Goal: Task Accomplishment & Management: Manage account settings

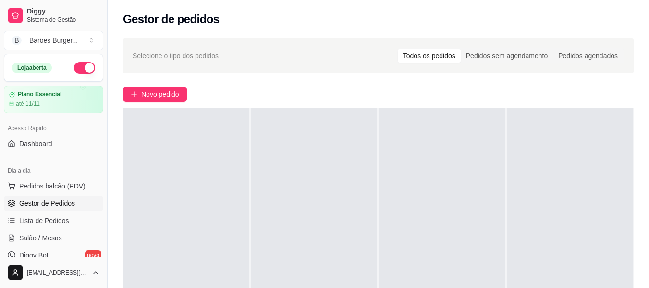
click at [282, 85] on div "Selecione o tipo dos pedidos Todos os pedidos Pedidos sem agendamento Pedidos a…" at bounding box center [378, 220] width 541 height 374
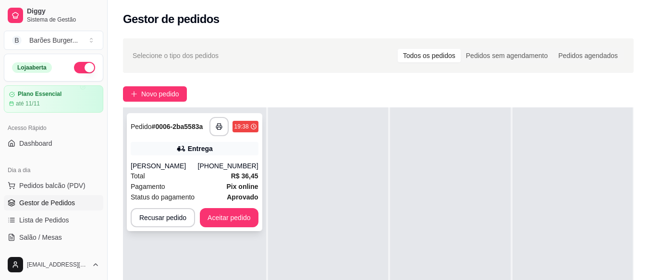
click at [161, 177] on div "Total R$ 36,45" at bounding box center [195, 176] width 128 height 11
click at [217, 218] on button "Aceitar pedido" at bounding box center [229, 217] width 59 height 19
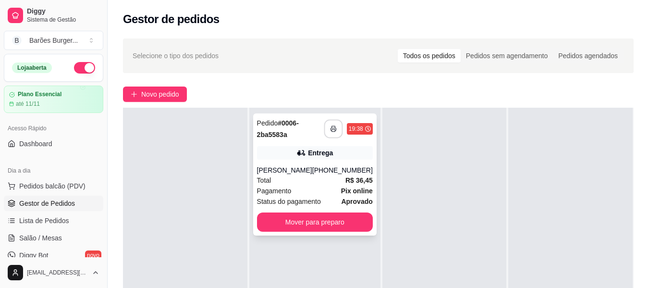
click at [330, 128] on icon "button" at bounding box center [332, 129] width 5 height 2
click at [330, 131] on icon "button" at bounding box center [333, 128] width 7 height 7
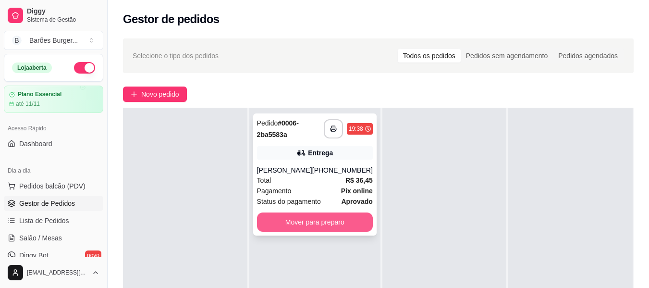
click at [322, 224] on button "Mover para preparo" at bounding box center [315, 221] width 116 height 19
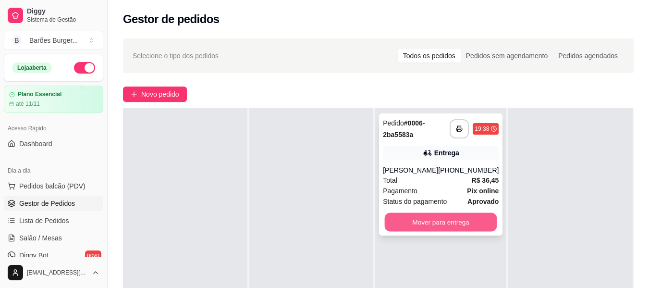
click at [426, 231] on button "Mover para entrega" at bounding box center [441, 222] width 112 height 19
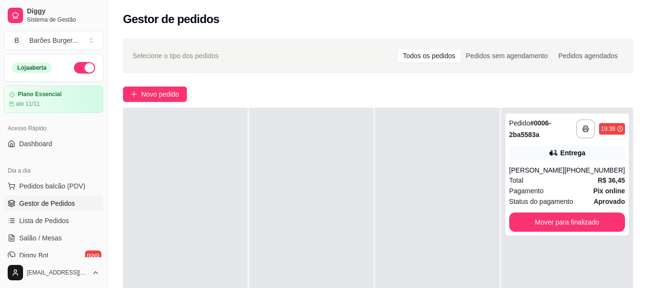
click at [369, 146] on div at bounding box center [311, 252] width 124 height 288
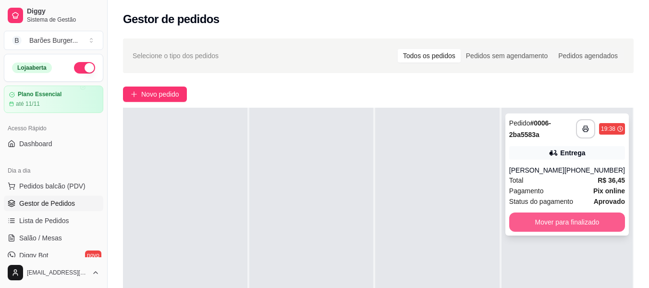
click at [559, 228] on button "Mover para finalizado" at bounding box center [567, 221] width 116 height 19
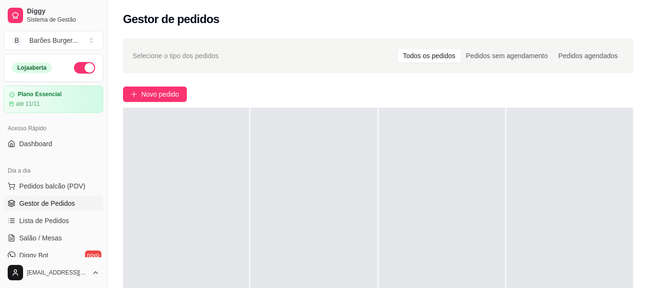
click at [79, 70] on button "button" at bounding box center [84, 68] width 21 height 12
click at [74, 71] on button "button" at bounding box center [84, 68] width 21 height 12
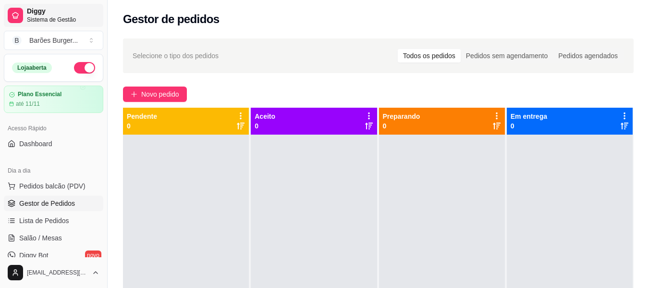
click at [34, 13] on span "Diggy" at bounding box center [63, 11] width 72 height 9
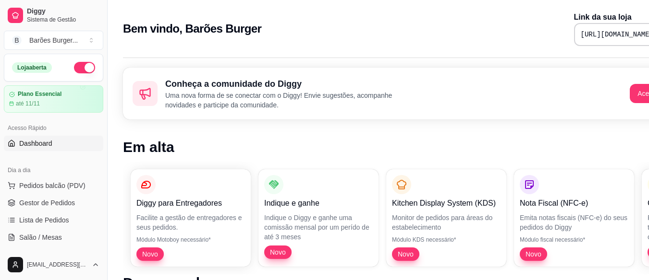
click at [580, 31] on pre "https://diggy.menu/baroesburgerbp" at bounding box center [616, 35] width 72 height 10
click at [580, 36] on pre "https://diggy.menu/baroesburgerbp" at bounding box center [616, 35] width 72 height 10
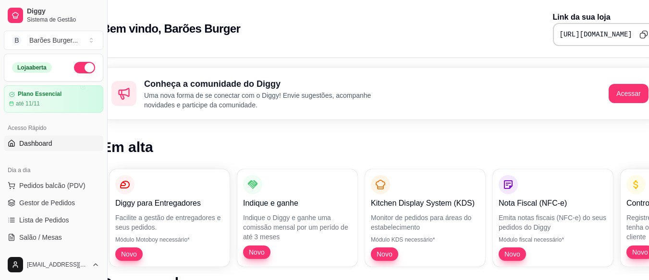
scroll to position [0, 43]
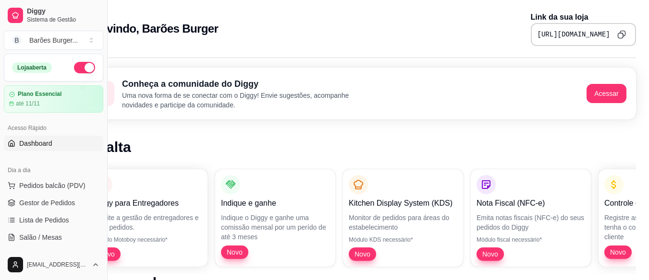
click at [620, 30] on icon "Copy to clipboard" at bounding box center [621, 34] width 9 height 9
click at [48, 199] on span "Gestor de Pedidos" at bounding box center [47, 203] width 56 height 10
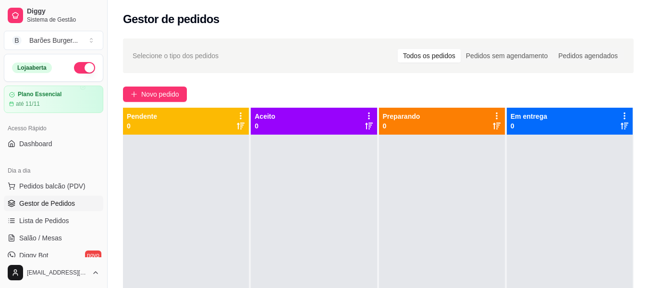
click at [236, 91] on div "Novo pedido" at bounding box center [378, 93] width 510 height 15
click at [289, 88] on div "Novo pedido" at bounding box center [378, 93] width 510 height 15
click at [236, 86] on div "Novo pedido" at bounding box center [378, 93] width 510 height 15
click at [272, 89] on div "Novo pedido" at bounding box center [378, 93] width 510 height 15
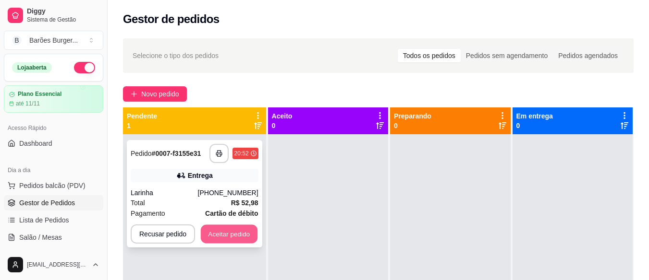
click at [225, 235] on button "Aceitar pedido" at bounding box center [229, 234] width 57 height 19
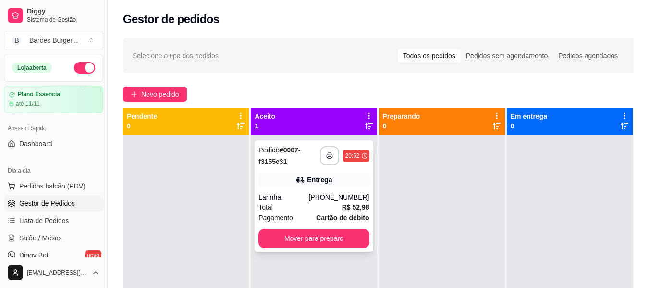
click at [296, 199] on div "Larinha" at bounding box center [283, 197] width 50 height 10
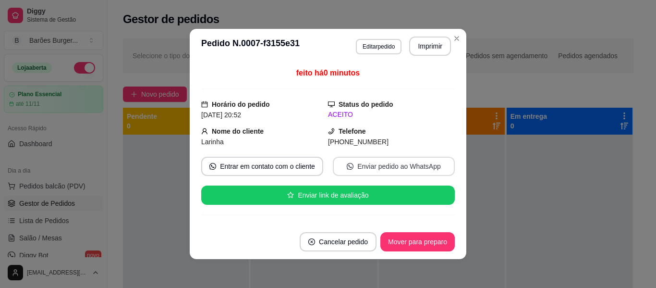
click at [367, 164] on button "Enviar pedido ao WhatsApp" at bounding box center [394, 166] width 122 height 19
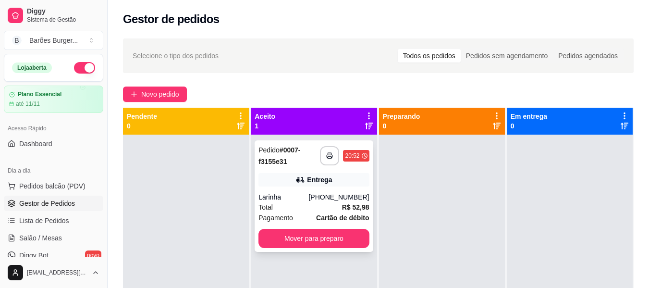
click at [283, 189] on div "**********" at bounding box center [313, 195] width 118 height 111
click at [327, 154] on icon "button" at bounding box center [329, 155] width 7 height 7
click at [287, 241] on button "Mover para preparo" at bounding box center [313, 238] width 110 height 19
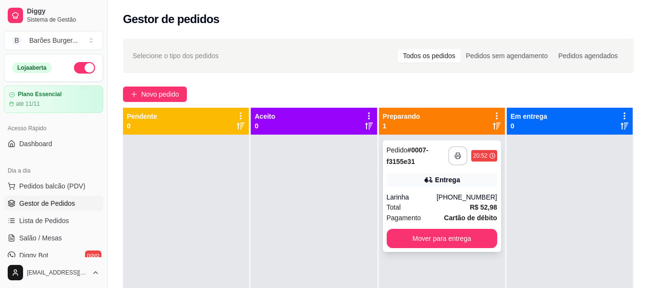
click at [454, 155] on icon "button" at bounding box center [457, 155] width 7 height 7
click at [425, 194] on div "Larinha" at bounding box center [411, 197] width 50 height 10
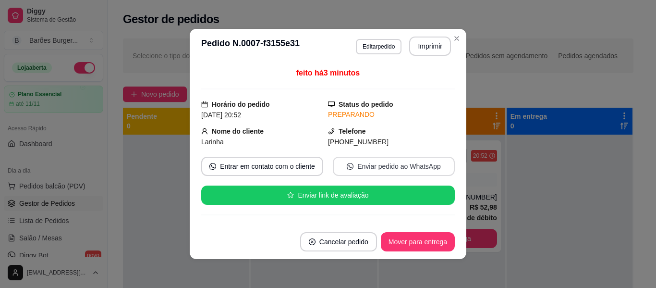
scroll to position [96, 0]
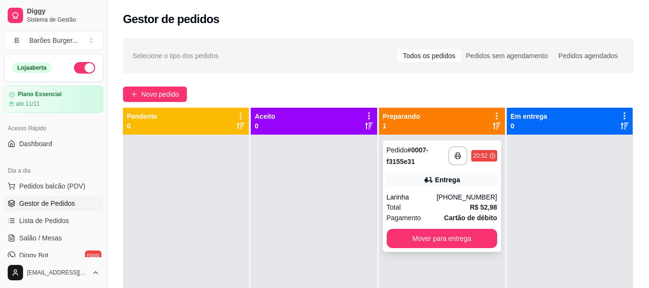
click at [417, 199] on div "Larinha" at bounding box center [411, 197] width 50 height 10
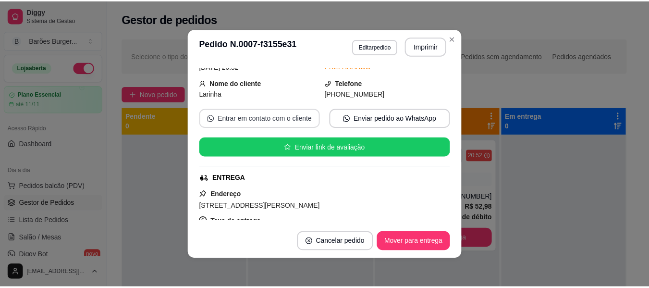
scroll to position [144, 0]
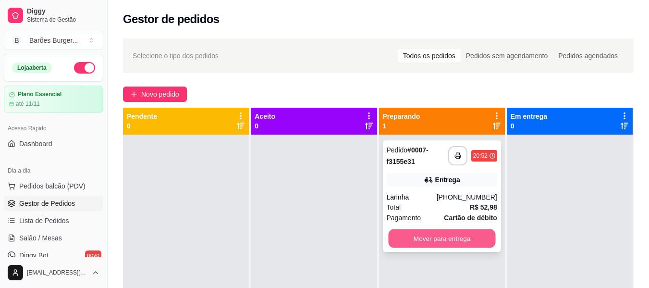
click at [446, 242] on button "Mover para entrega" at bounding box center [441, 238] width 107 height 19
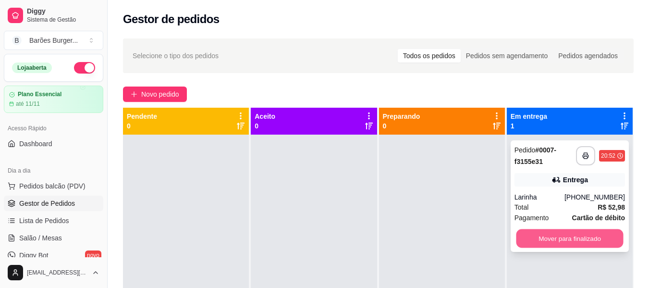
click at [539, 240] on button "Mover para finalizado" at bounding box center [569, 238] width 107 height 19
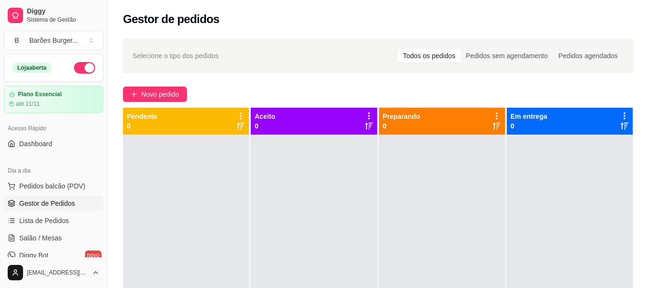
click at [241, 88] on div "Novo pedido" at bounding box center [378, 93] width 510 height 15
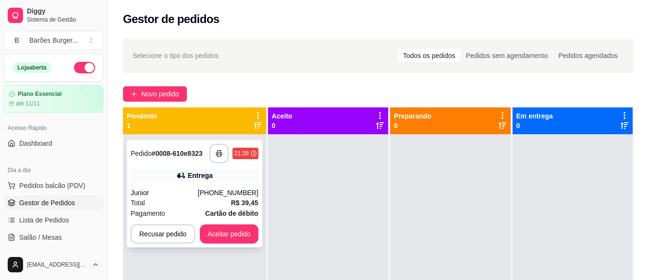
click at [182, 199] on div "Total R$ 39,45" at bounding box center [195, 203] width 128 height 11
click at [226, 233] on button "Aceitar pedido" at bounding box center [229, 234] width 57 height 19
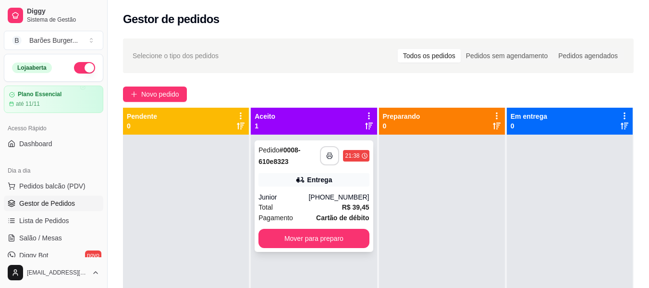
click at [326, 156] on icon "button" at bounding box center [329, 155] width 7 height 7
click at [327, 160] on button "button" at bounding box center [329, 155] width 19 height 19
click at [226, 195] on div at bounding box center [186, 278] width 126 height 288
click at [325, 234] on button "Mover para preparo" at bounding box center [313, 238] width 107 height 19
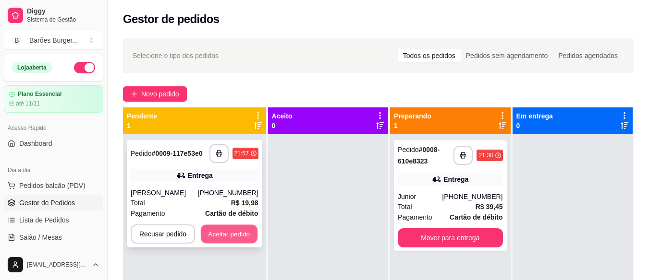
click at [228, 236] on button "Aceitar pedido" at bounding box center [229, 234] width 57 height 19
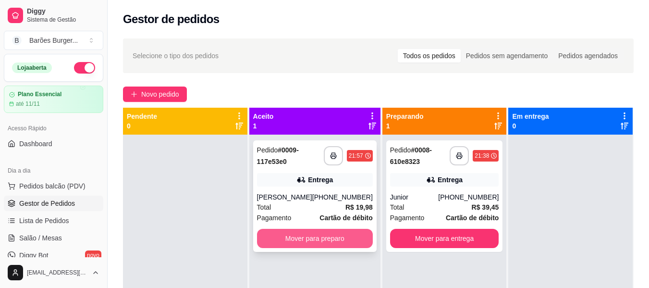
click at [308, 240] on button "Mover para preparo" at bounding box center [315, 238] width 116 height 19
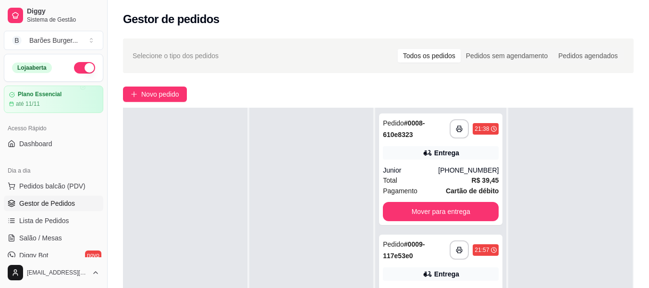
scroll to position [48, 0]
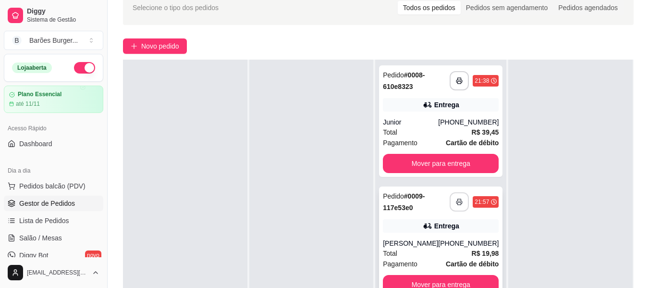
click at [451, 205] on button "button" at bounding box center [458, 201] width 19 height 19
click at [458, 198] on button "button" at bounding box center [458, 201] width 19 height 19
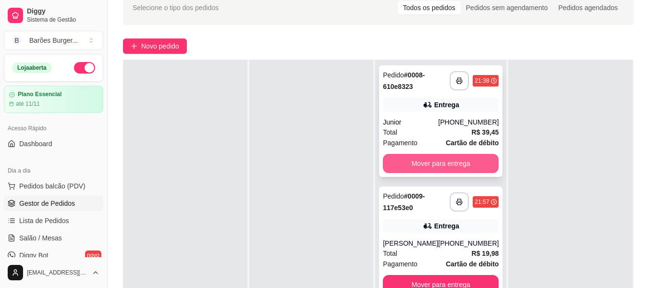
click at [447, 160] on button "Mover para entrega" at bounding box center [441, 163] width 116 height 19
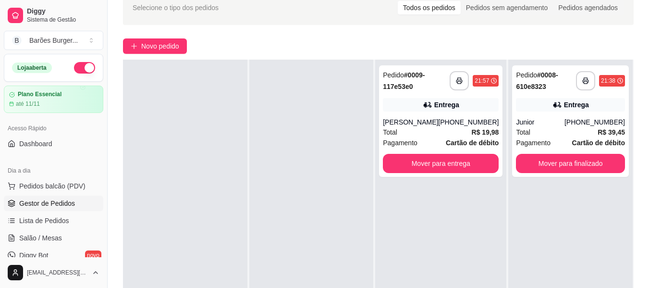
click at [425, 182] on div "**********" at bounding box center [440, 204] width 131 height 288
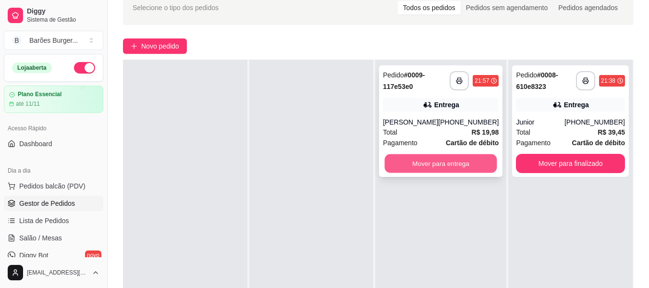
click at [420, 166] on button "Mover para entrega" at bounding box center [441, 163] width 112 height 19
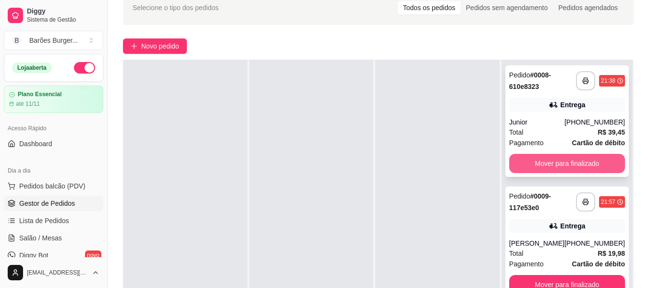
click at [554, 160] on button "Mover para finalizado" at bounding box center [567, 163] width 116 height 19
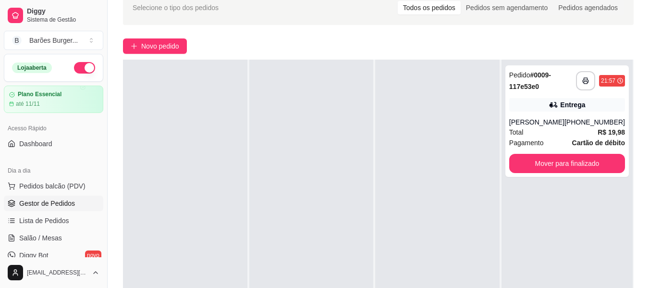
click at [225, 44] on div "Novo pedido" at bounding box center [378, 45] width 510 height 15
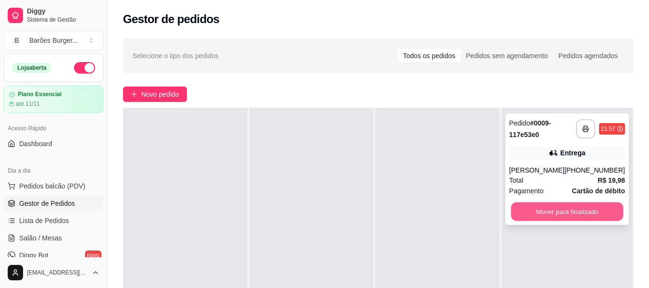
click at [564, 210] on button "Mover para finalizado" at bounding box center [566, 211] width 112 height 19
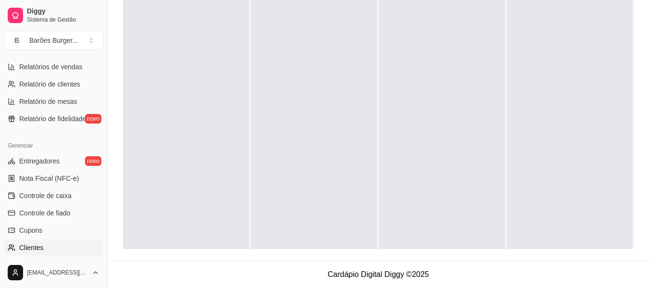
scroll to position [259, 0]
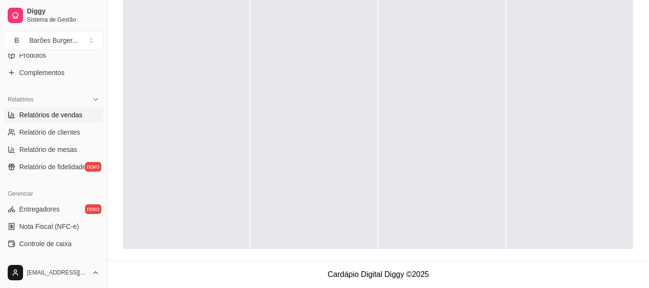
click at [58, 117] on span "Relatórios de vendas" at bounding box center [50, 115] width 63 height 10
select select "ALL"
select select "0"
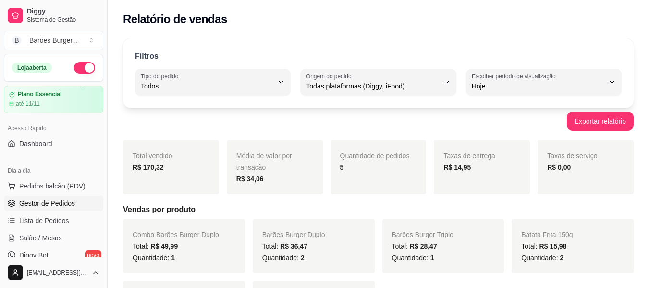
click at [48, 203] on span "Gestor de Pedidos" at bounding box center [47, 203] width 56 height 10
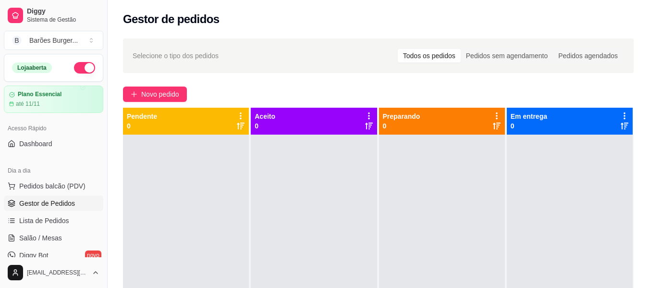
click at [283, 85] on div "Selecione o tipo dos pedidos Todos os pedidos Pedidos sem agendamento Pedidos a…" at bounding box center [378, 220] width 541 height 374
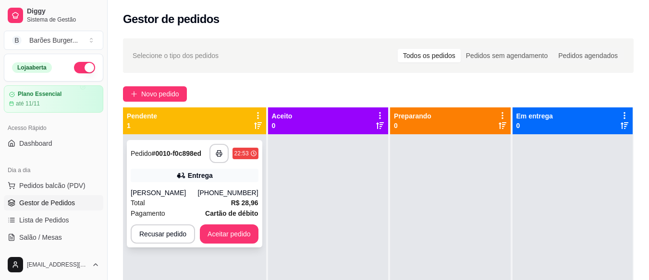
click at [173, 200] on div "Total R$ 28,96" at bounding box center [195, 203] width 128 height 11
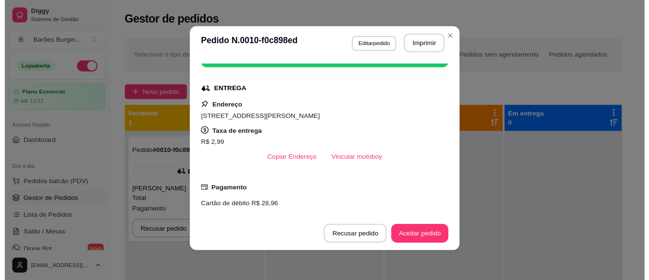
scroll to position [85, 0]
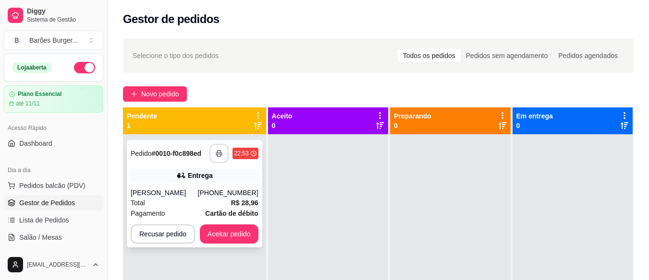
click at [215, 155] on button "button" at bounding box center [218, 153] width 19 height 19
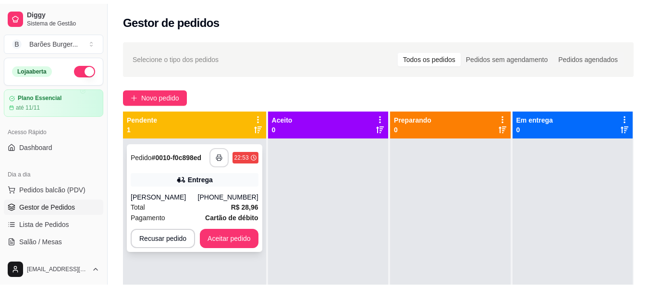
scroll to position [0, 0]
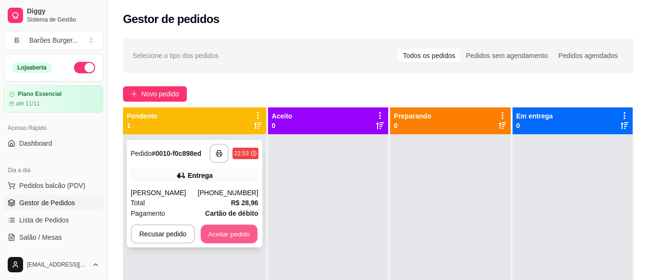
click at [224, 234] on button "Aceitar pedido" at bounding box center [229, 234] width 57 height 19
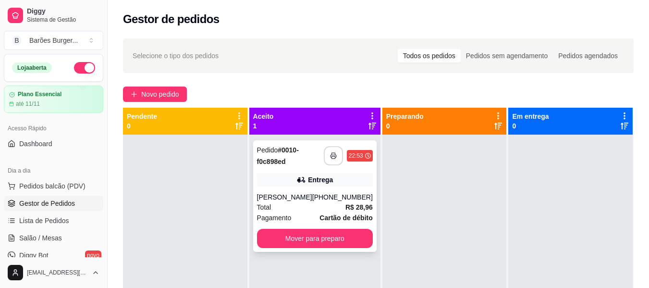
click at [330, 157] on icon "button" at bounding box center [333, 155] width 7 height 7
click at [316, 238] on button "Mover para preparo" at bounding box center [315, 238] width 116 height 19
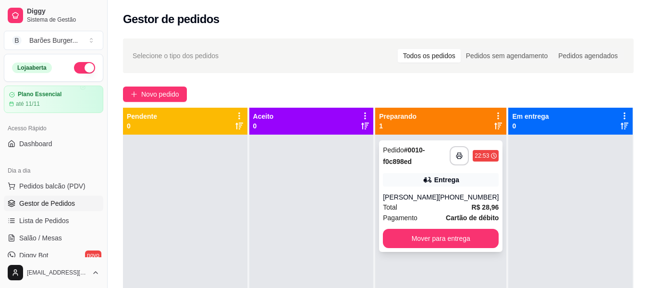
click at [425, 201] on div "[PERSON_NAME]" at bounding box center [410, 197] width 55 height 10
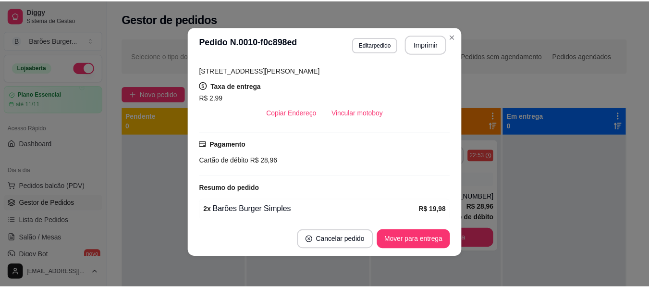
scroll to position [133, 0]
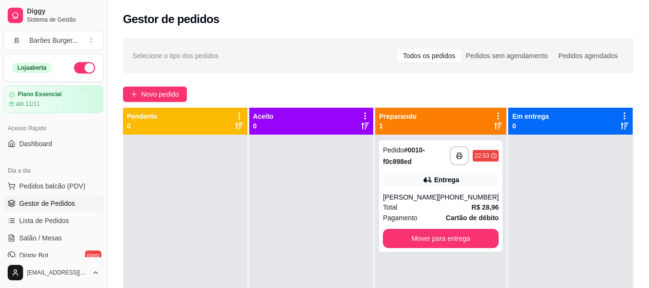
click at [448, 26] on div "Gestor de pedidos" at bounding box center [378, 19] width 510 height 15
click at [450, 236] on button "Mover para entrega" at bounding box center [441, 238] width 116 height 19
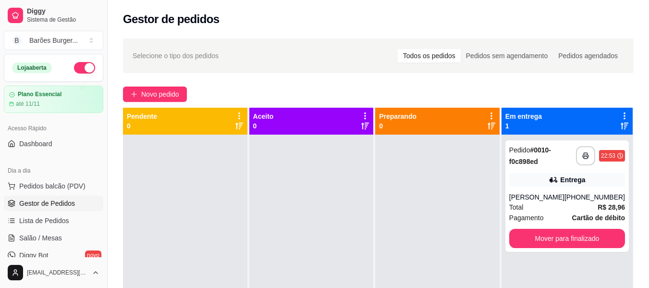
click at [255, 90] on div "Novo pedido" at bounding box center [378, 93] width 510 height 15
click at [373, 93] on div "Novo pedido" at bounding box center [378, 93] width 510 height 15
click at [407, 83] on div "**********" at bounding box center [378, 220] width 541 height 374
click at [349, 89] on div "Novo pedido" at bounding box center [378, 93] width 510 height 15
click at [359, 92] on div "Novo pedido" at bounding box center [378, 93] width 510 height 15
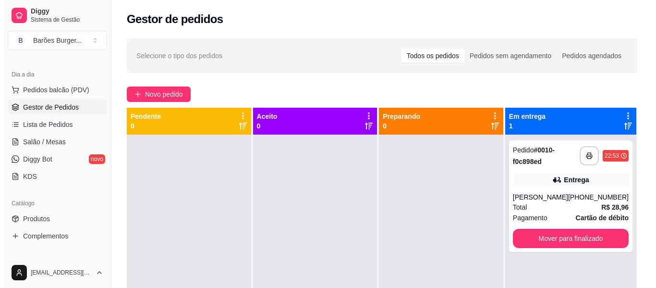
scroll to position [144, 0]
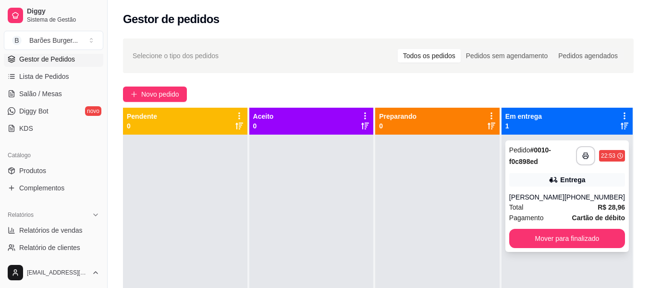
click at [564, 197] on div "[PERSON_NAME]" at bounding box center [536, 197] width 55 height 10
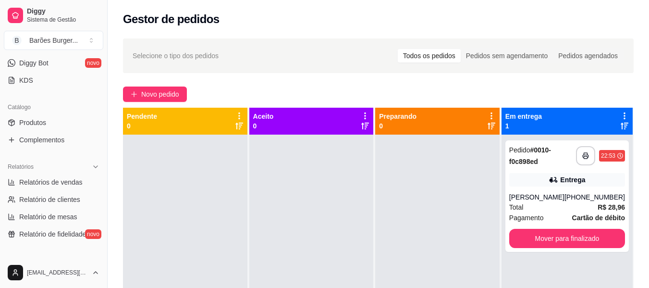
scroll to position [288, 0]
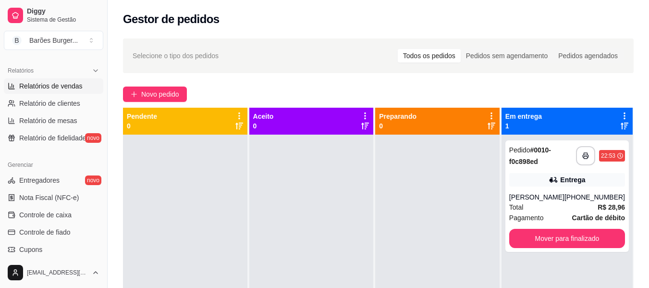
click at [56, 89] on span "Relatórios de vendas" at bounding box center [50, 86] width 63 height 10
select select "ALL"
select select "0"
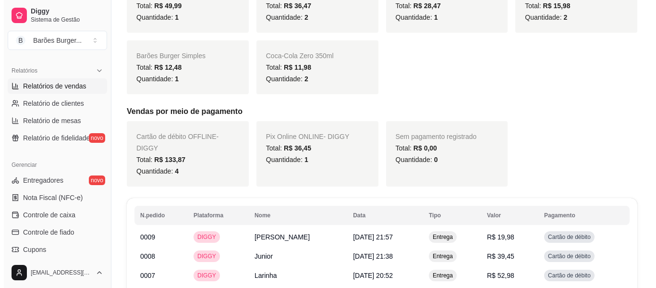
scroll to position [345, 0]
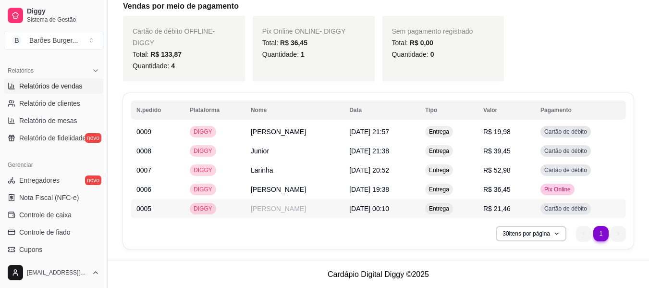
click at [510, 210] on span "R$ 21,46" at bounding box center [496, 209] width 27 height 8
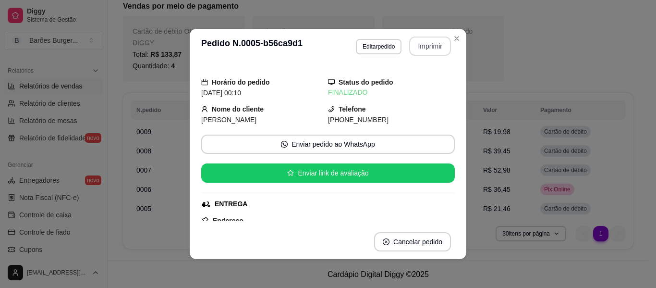
click at [430, 46] on button "Imprimir" at bounding box center [430, 45] width 42 height 19
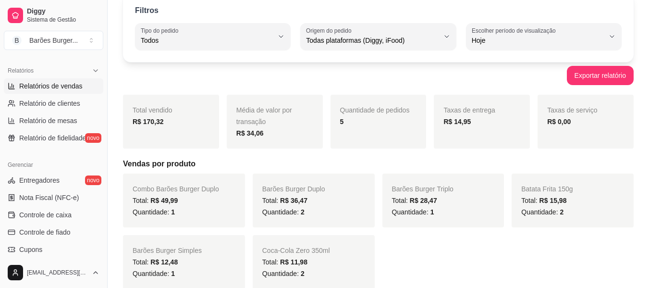
scroll to position [0, 0]
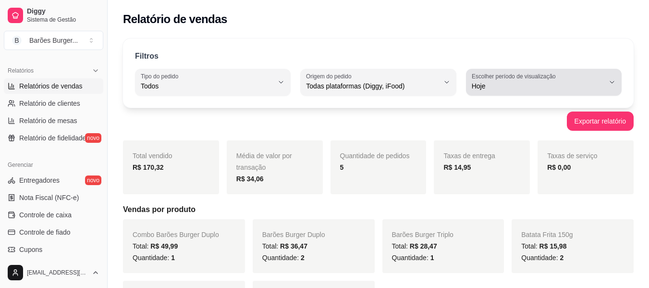
click at [520, 84] on span "Hoje" at bounding box center [537, 86] width 133 height 10
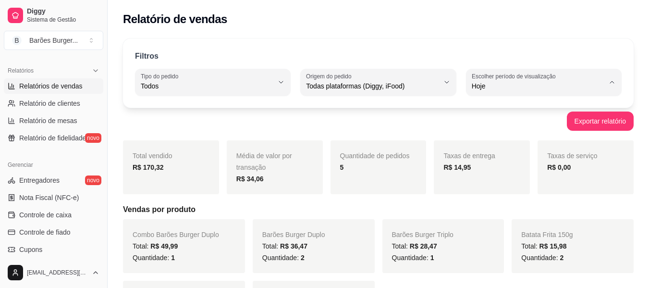
click at [501, 110] on span "Hoje" at bounding box center [538, 108] width 125 height 9
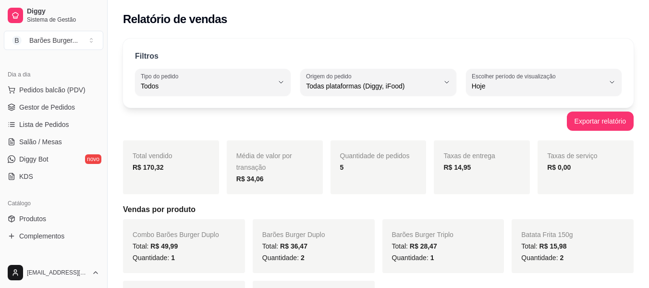
scroll to position [48, 0]
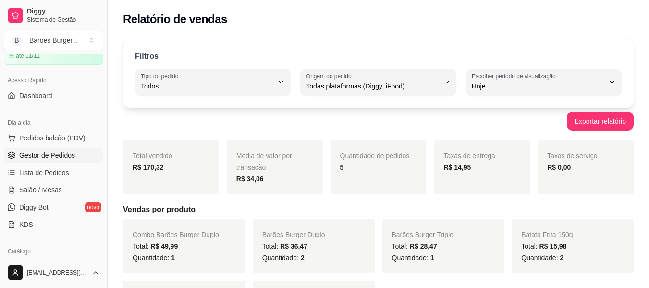
click at [47, 159] on span "Gestor de Pedidos" at bounding box center [47, 155] width 56 height 10
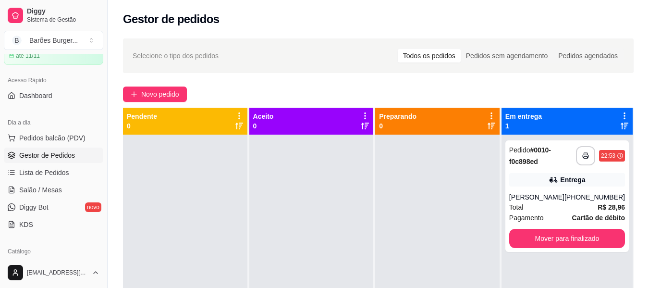
click at [253, 85] on div "**********" at bounding box center [378, 220] width 541 height 374
click at [552, 237] on button "Mover para finalizado" at bounding box center [567, 238] width 116 height 19
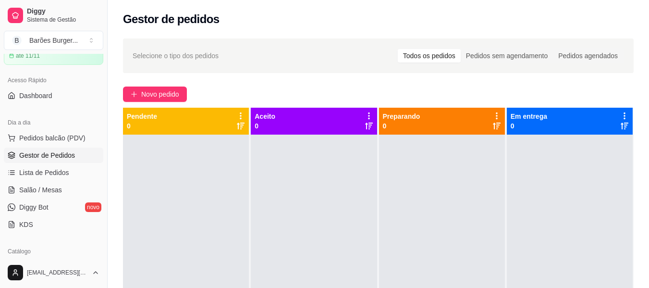
click at [237, 91] on div "Novo pedido" at bounding box center [378, 93] width 510 height 15
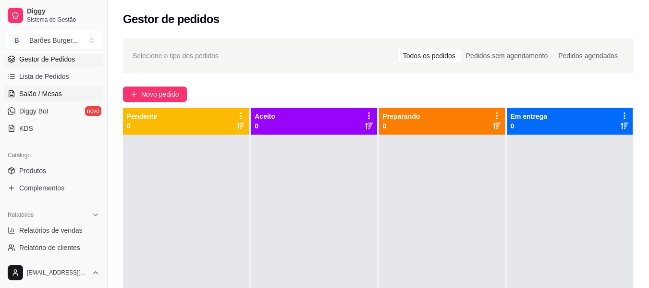
scroll to position [192, 0]
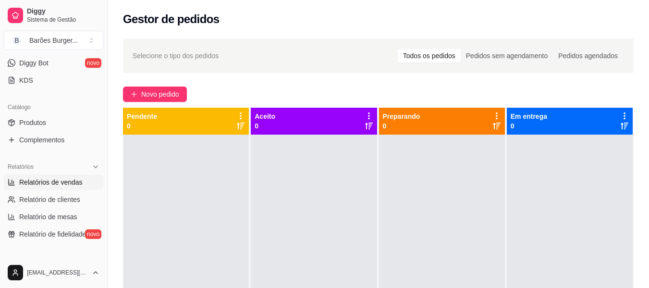
click at [53, 181] on span "Relatórios de vendas" at bounding box center [50, 182] width 63 height 10
select select "ALL"
select select "0"
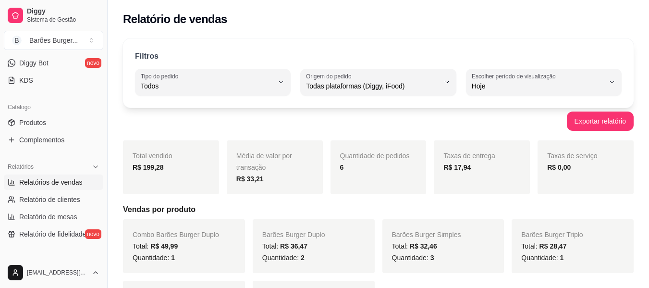
click at [318, 121] on div "Exportar relatório" at bounding box center [378, 120] width 510 height 19
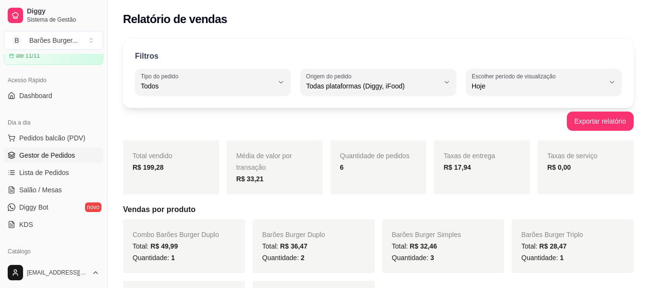
click at [54, 156] on span "Gestor de Pedidos" at bounding box center [47, 155] width 56 height 10
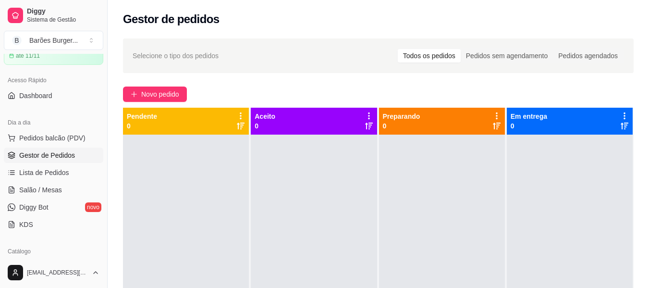
click at [240, 82] on div "Selecione o tipo dos pedidos Todos os pedidos Pedidos sem agendamento Pedidos a…" at bounding box center [378, 220] width 541 height 374
click at [213, 85] on div "Selecione o tipo dos pedidos Todos os pedidos Pedidos sem agendamento Pedidos a…" at bounding box center [378, 220] width 541 height 374
click at [281, 88] on div "Novo pedido" at bounding box center [378, 93] width 510 height 15
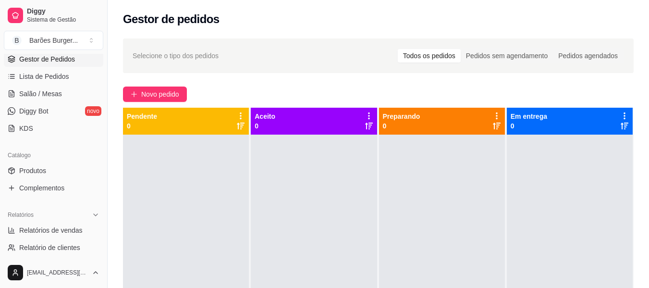
scroll to position [192, 0]
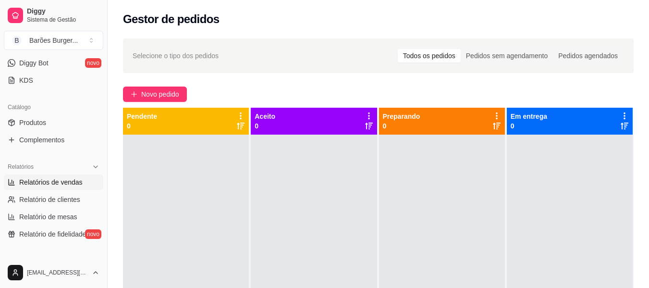
click at [56, 182] on span "Relatórios de vendas" at bounding box center [50, 182] width 63 height 10
select select "ALL"
select select "0"
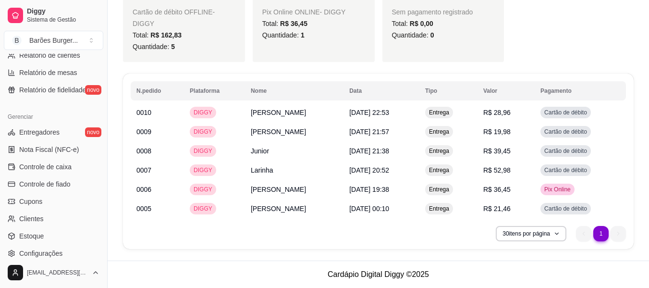
scroll to position [403, 0]
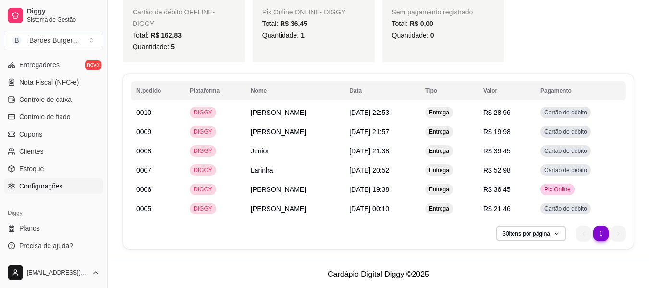
click at [46, 184] on span "Configurações" at bounding box center [40, 186] width 43 height 10
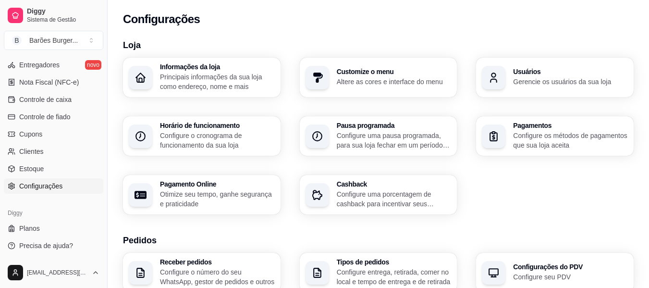
click at [563, 137] on p "Configure os métodos de pagamentos que sua loja aceita" at bounding box center [570, 140] width 115 height 19
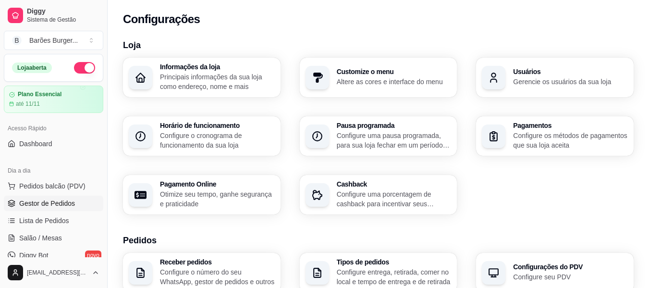
click at [51, 208] on link "Gestor de Pedidos" at bounding box center [53, 202] width 99 height 15
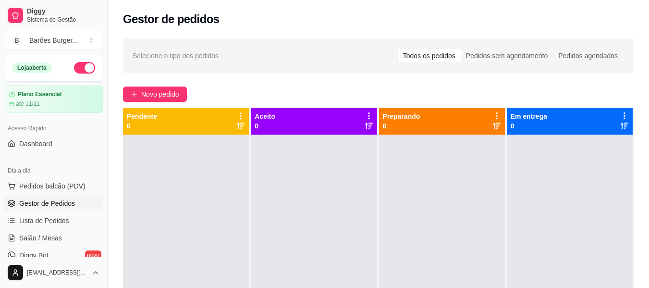
click at [253, 84] on div "Selecione o tipo dos pedidos Todos os pedidos Pedidos sem agendamento Pedidos a…" at bounding box center [378, 220] width 541 height 374
click at [314, 86] on div "Novo pedido" at bounding box center [378, 93] width 510 height 15
click at [227, 89] on div "Novo pedido" at bounding box center [378, 93] width 510 height 15
click at [234, 88] on div "Novo pedido" at bounding box center [378, 93] width 510 height 15
click at [230, 88] on div "Novo pedido" at bounding box center [378, 93] width 510 height 15
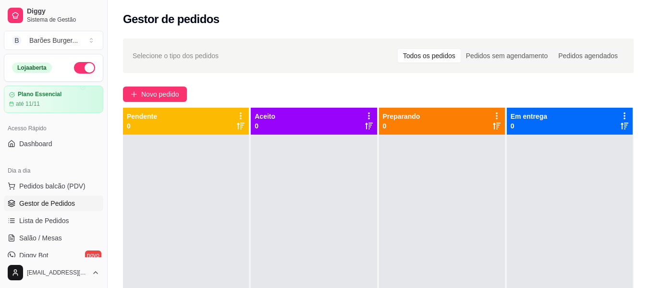
click at [265, 89] on div "Novo pedido" at bounding box center [378, 93] width 510 height 15
click at [78, 68] on button "button" at bounding box center [84, 68] width 21 height 12
